Goal: Transaction & Acquisition: Purchase product/service

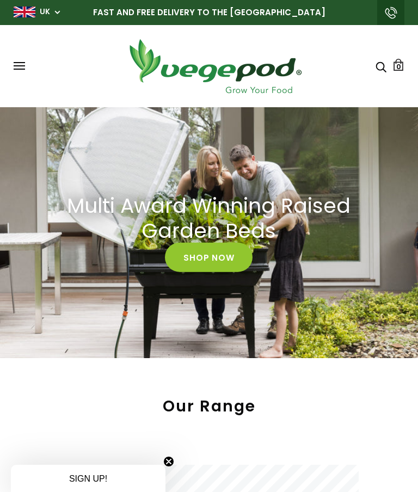
click at [22, 62] on span at bounding box center [19, 62] width 11 height 1
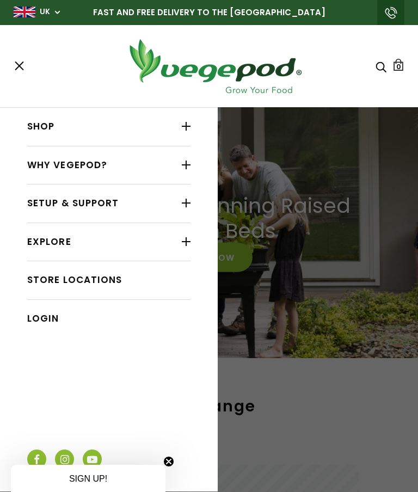
click at [182, 128] on div at bounding box center [186, 126] width 9 height 14
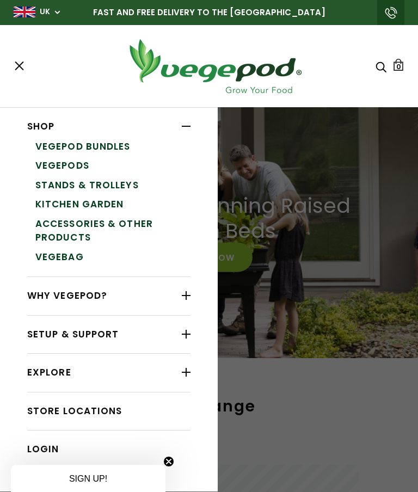
click at [175, 223] on link "Accessories & Other Products" at bounding box center [112, 230] width 155 height 33
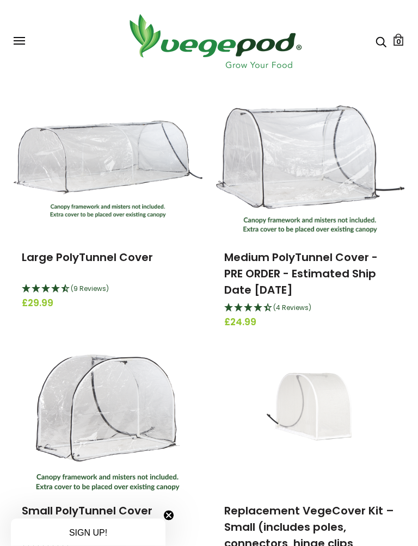
scroll to position [292, 0]
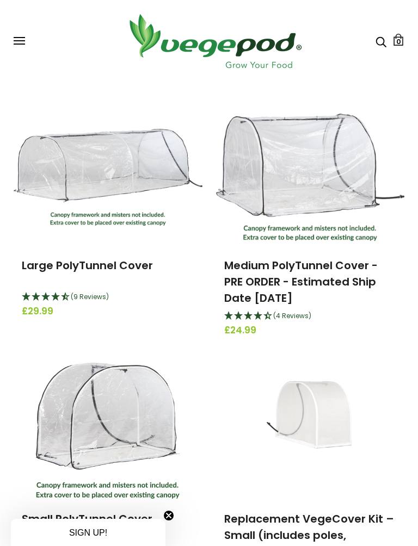
click at [88, 267] on link "Large PolyTunnel Cover" at bounding box center [87, 265] width 131 height 15
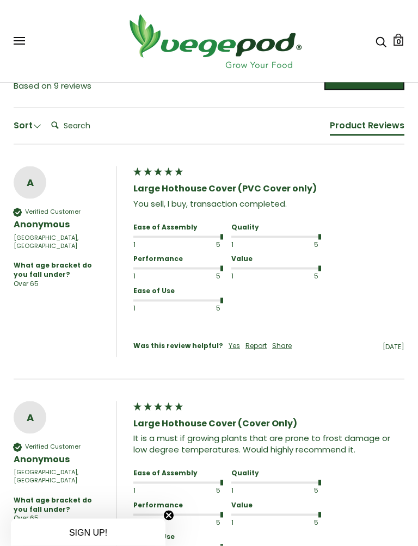
scroll to position [763, 0]
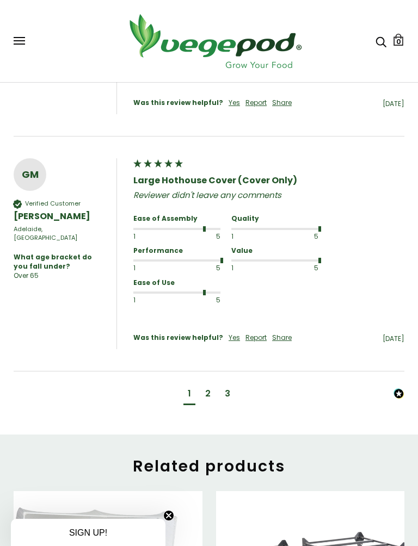
click at [234, 385] on div "3" at bounding box center [227, 395] width 14 height 20
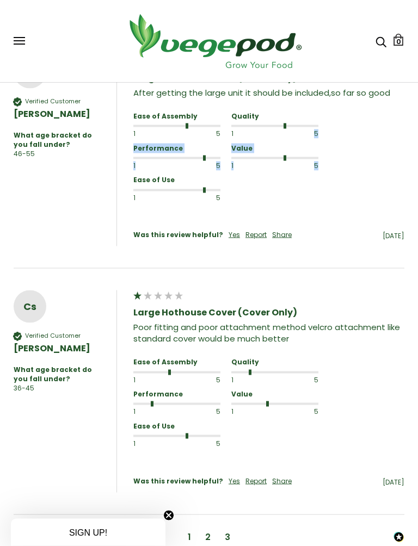
scroll to position [1109, 0]
click at [213, 492] on div "2" at bounding box center [208, 539] width 14 height 20
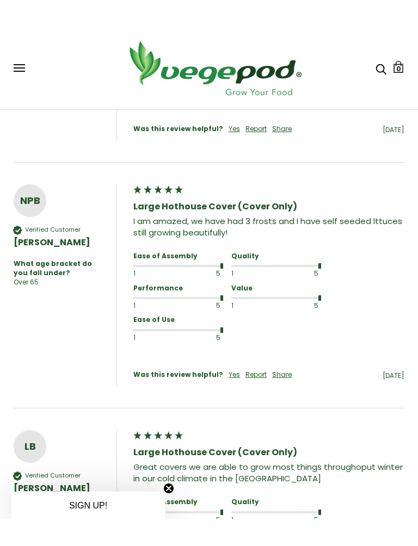
scroll to position [1006, 0]
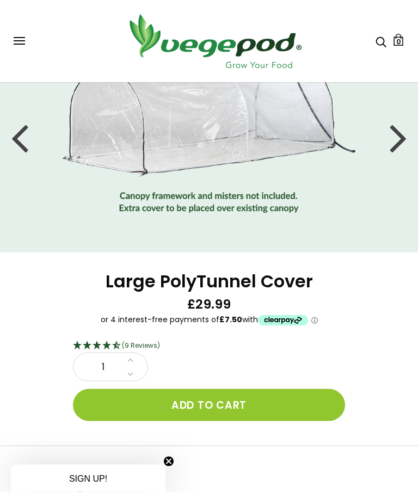
click at [279, 389] on button "Add to cart" at bounding box center [209, 405] width 272 height 32
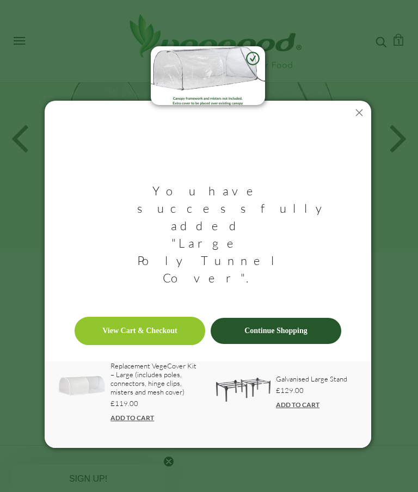
click at [308, 318] on link "Continue Shopping" at bounding box center [276, 331] width 131 height 26
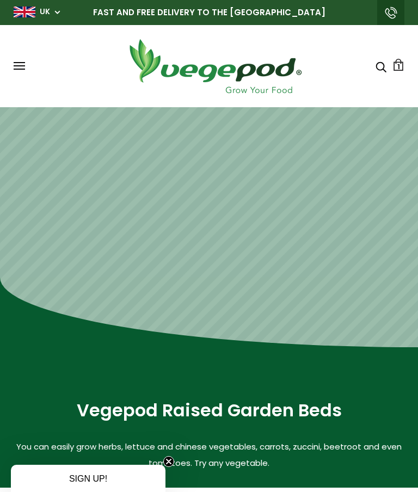
click at [21, 70] on span at bounding box center [19, 69] width 11 height 1
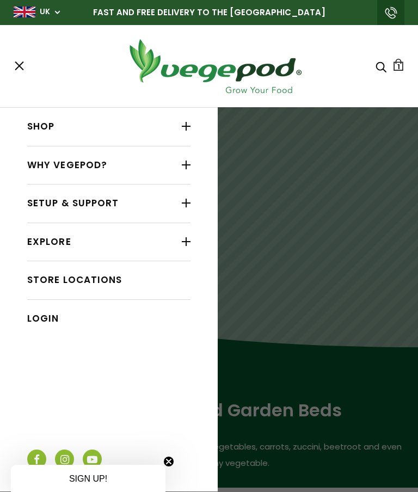
click at [182, 126] on div at bounding box center [186, 126] width 9 height 14
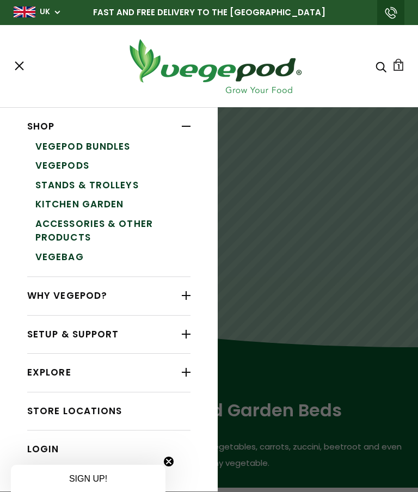
click at [165, 223] on link "Accessories & Other Products" at bounding box center [112, 230] width 155 height 33
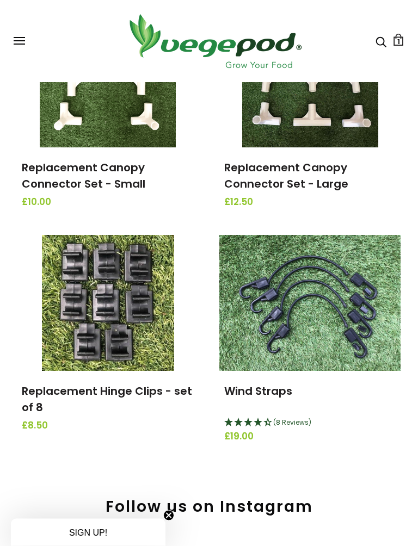
scroll to position [1724, 0]
click at [274, 384] on link "Wind Straps" at bounding box center [258, 391] width 68 height 15
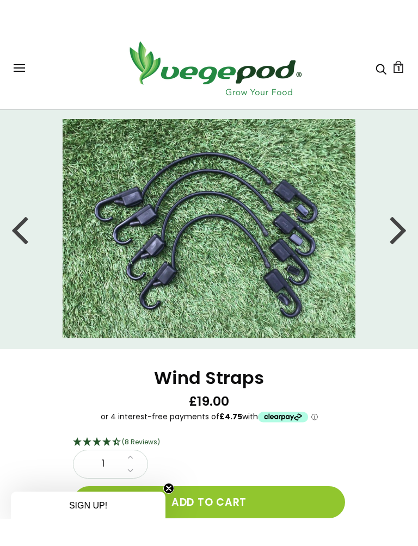
scroll to position [27, 0]
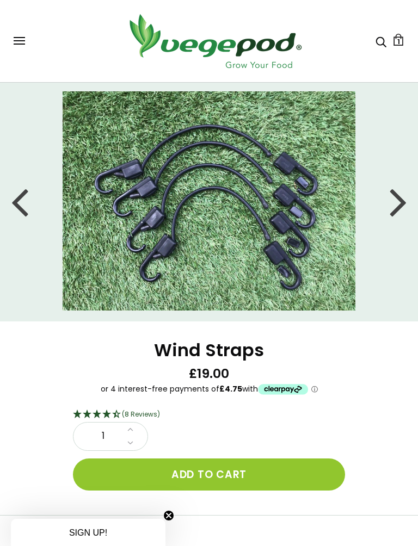
click at [265, 477] on button "Add to cart" at bounding box center [209, 475] width 272 height 32
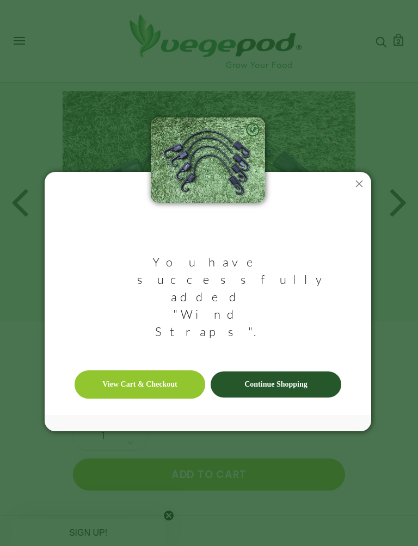
click at [166, 371] on link "View Cart & Checkout" at bounding box center [140, 385] width 131 height 28
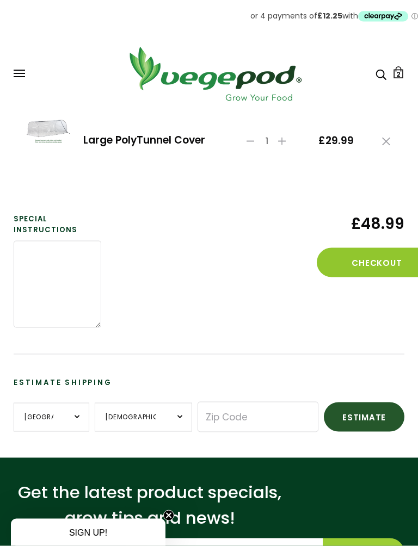
scroll to position [204, 0]
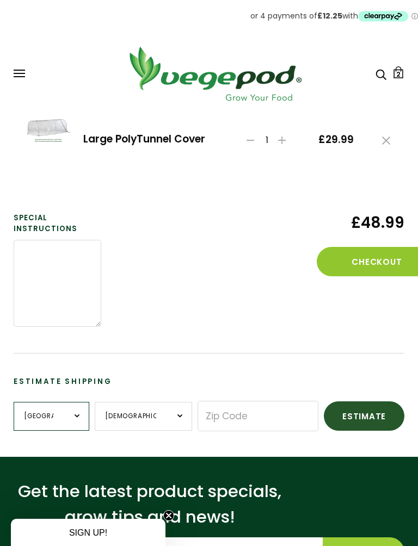
click at [80, 416] on select "[GEOGRAPHIC_DATA] --- [GEOGRAPHIC_DATA] [GEOGRAPHIC_DATA] [GEOGRAPHIC_DATA] [GE…" at bounding box center [52, 416] width 76 height 29
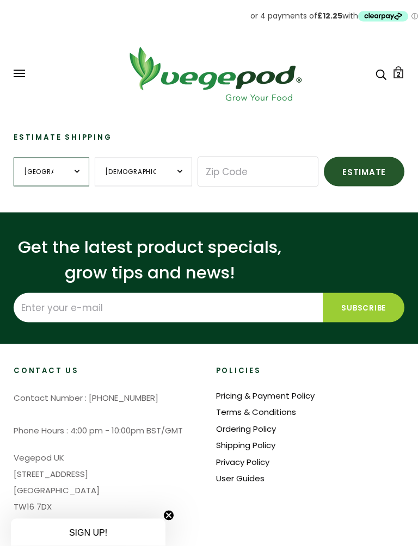
scroll to position [449, 0]
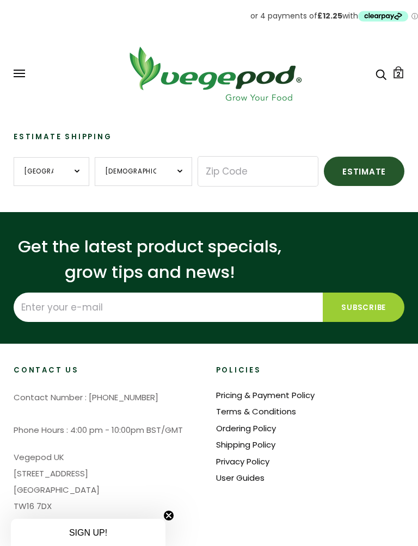
click at [305, 396] on link "Pricing & Payment Policy" at bounding box center [265, 395] width 99 height 11
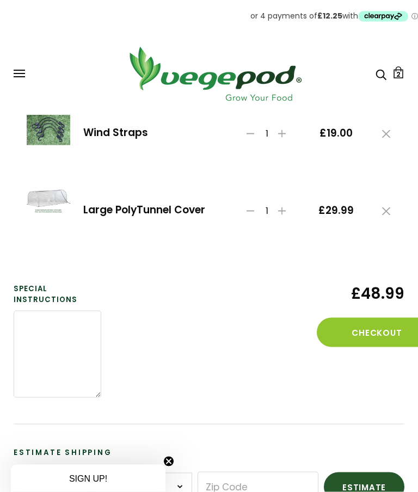
scroll to position [0, 0]
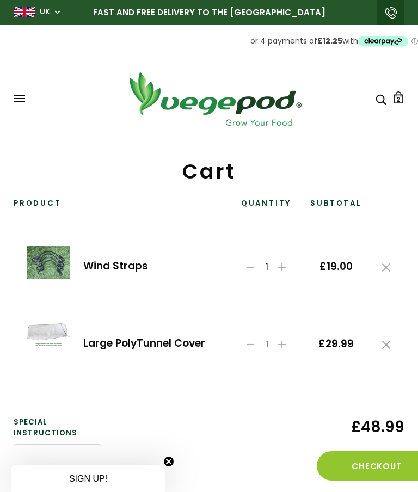
click at [375, 458] on button "Checkout" at bounding box center [377, 465] width 120 height 29
